Goal: Task Accomplishment & Management: Manage account settings

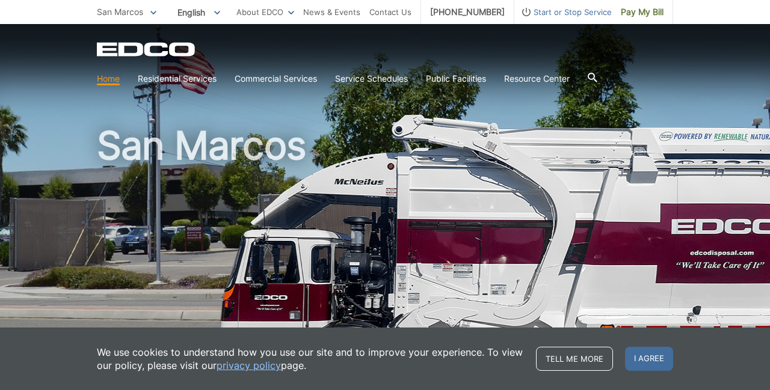
click at [247, 368] on link "privacy policy" at bounding box center [249, 365] width 64 height 13
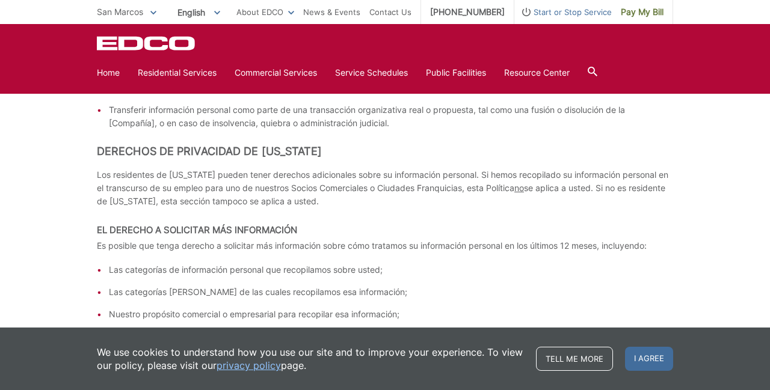
scroll to position [4002, 0]
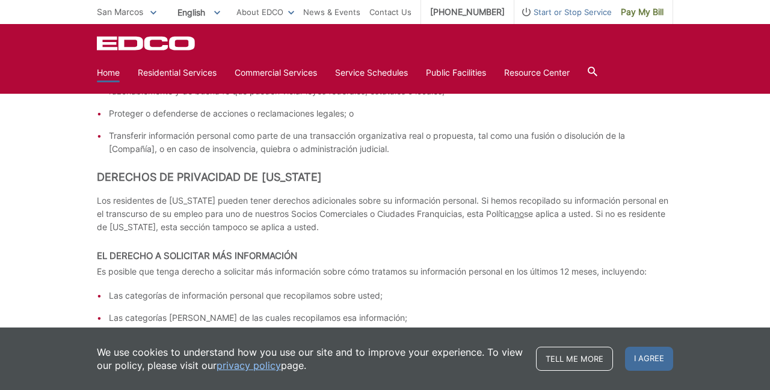
click at [108, 72] on link "Home" at bounding box center [108, 72] width 23 height 13
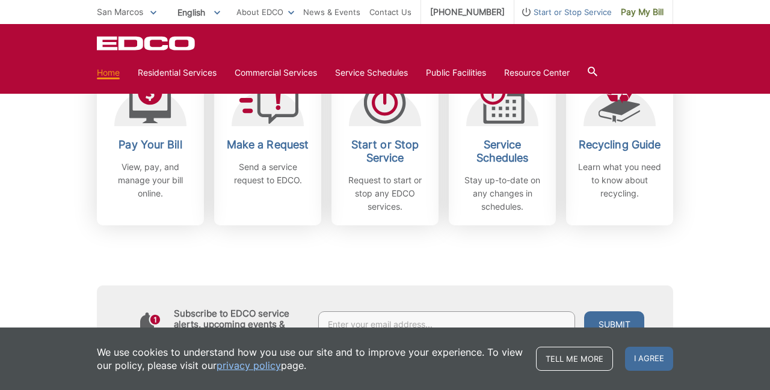
scroll to position [363, 0]
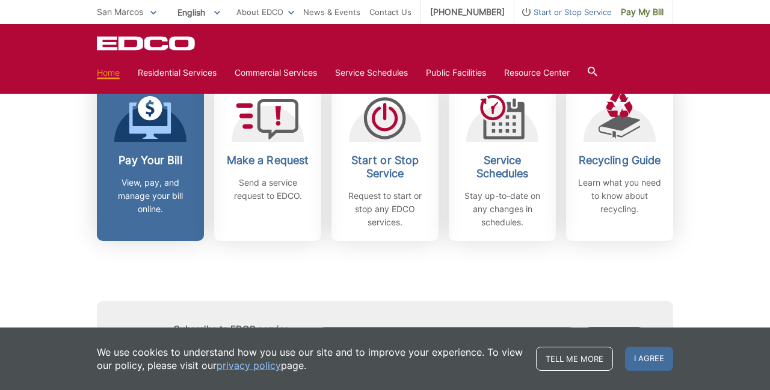
click at [134, 186] on p "View, pay, and manage your bill online." at bounding box center [150, 196] width 89 height 40
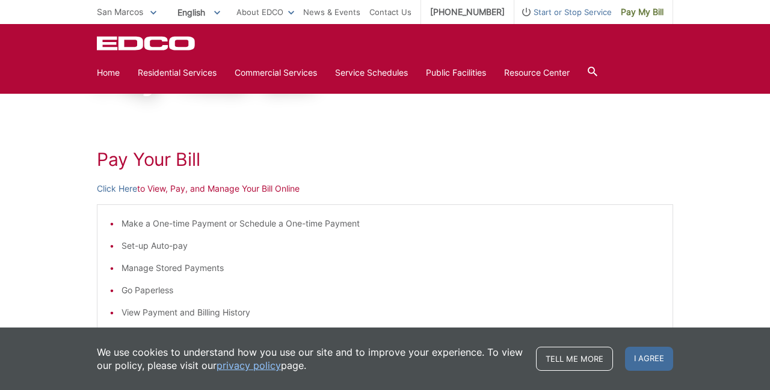
scroll to position [113, 0]
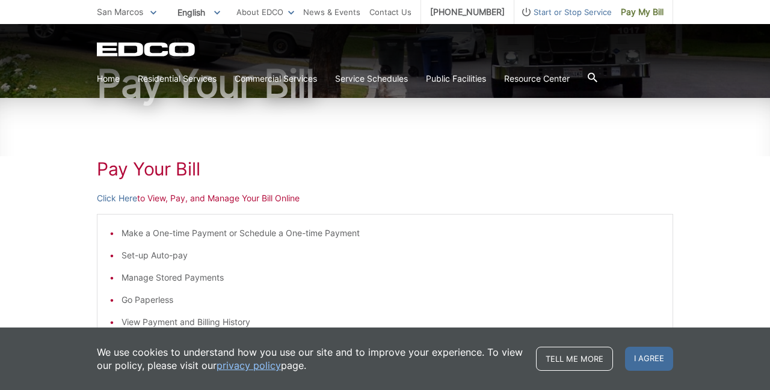
click at [480, 279] on li "Manage Stored Payments" at bounding box center [391, 277] width 539 height 13
click at [643, 358] on span "I agree" at bounding box center [649, 359] width 48 height 24
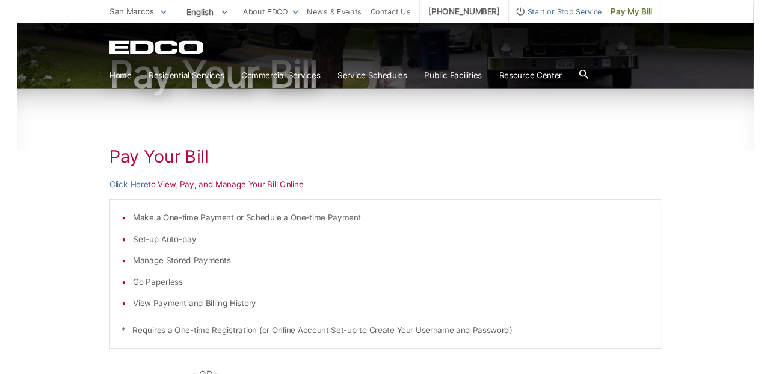
scroll to position [119, 0]
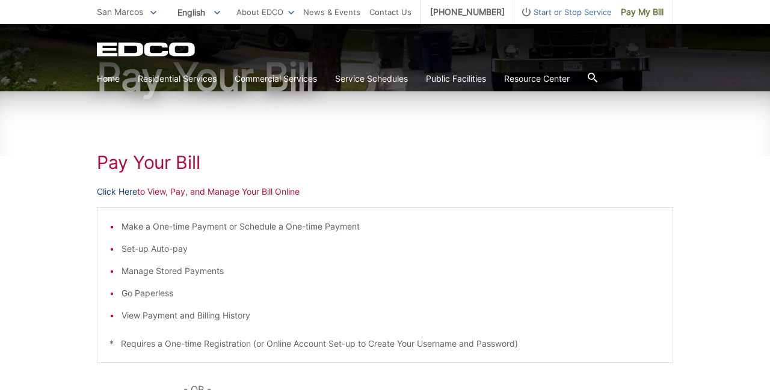
click at [120, 193] on link "Click Here" at bounding box center [117, 191] width 40 height 13
